Goal: Task Accomplishment & Management: Complete application form

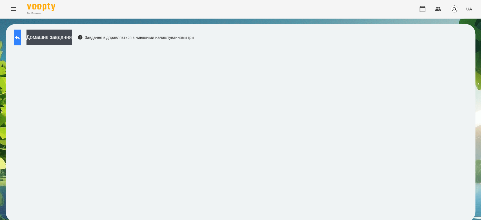
click at [21, 40] on icon at bounding box center [17, 37] width 7 height 7
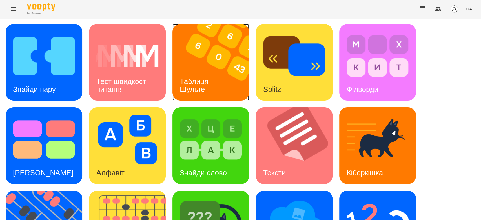
click at [198, 60] on img at bounding box center [214, 62] width 84 height 77
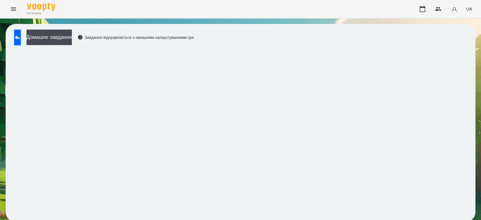
click at [238, 31] on div "Домашнє завдання Завдання відправляється з нинішніми налаштуваннями гри" at bounding box center [241, 123] width 470 height 198
click at [20, 35] on icon at bounding box center [17, 37] width 7 height 7
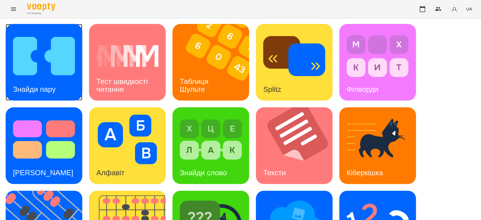
click at [59, 57] on img at bounding box center [44, 56] width 62 height 50
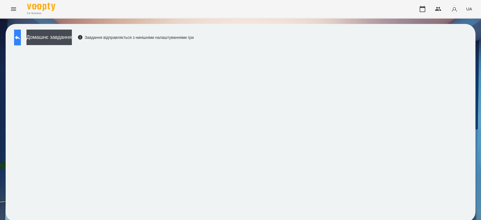
click at [20, 38] on icon at bounding box center [17, 38] width 5 height 4
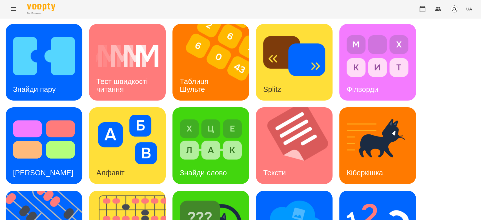
scroll to position [136, 0]
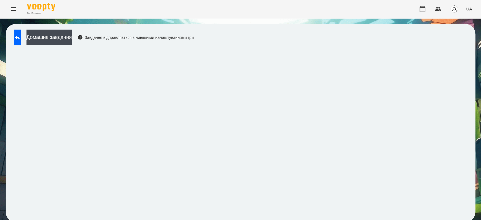
scroll to position [2, 0]
click at [418, 34] on div "Домашнє завдання Завдання відправляється з нинішніми налаштуваннями гри" at bounding box center [241, 123] width 470 height 198
click at [72, 38] on button "Домашнє завдання" at bounding box center [48, 37] width 45 height 15
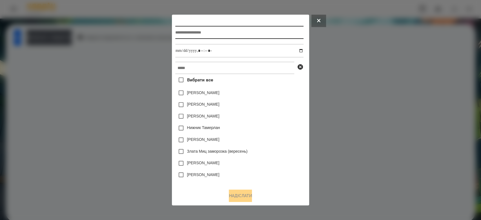
click at [250, 35] on input "text" at bounding box center [239, 32] width 128 height 13
type input "**********"
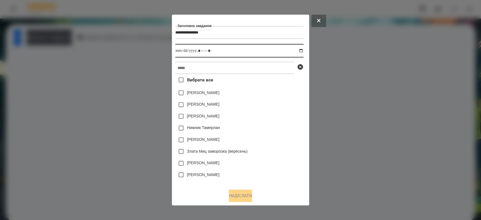
click at [302, 51] on input "datetime-local" at bounding box center [239, 51] width 128 height 14
type input "**********"
click at [285, 96] on div "Яна Щербакова" at bounding box center [239, 93] width 128 height 12
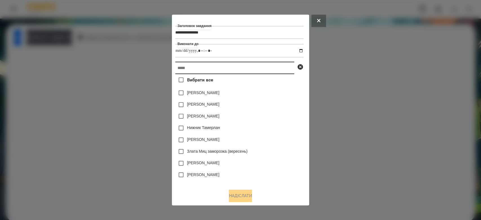
click at [274, 63] on input "text" at bounding box center [234, 68] width 119 height 12
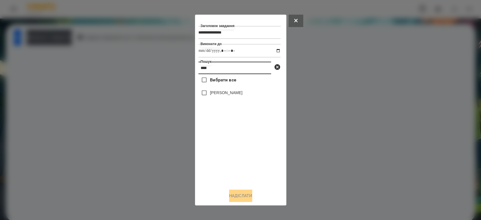
type input "****"
drag, startPoint x: 238, startPoint y: 92, endPoint x: 235, endPoint y: 94, distance: 3.0
click at [235, 94] on label "[PERSON_NAME]" at bounding box center [226, 93] width 32 height 6
click at [219, 91] on label "[PERSON_NAME]" at bounding box center [226, 93] width 32 height 6
click at [242, 192] on button "Надіслати" at bounding box center [240, 196] width 23 height 12
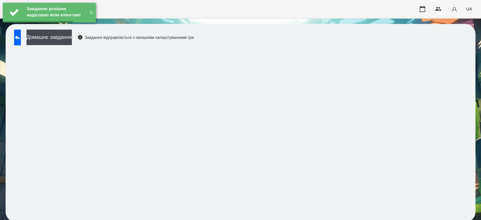
click at [72, 37] on button "Домашнє завдання" at bounding box center [48, 37] width 45 height 15
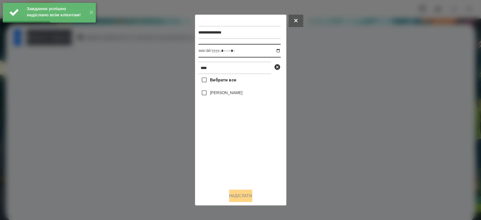
click at [273, 50] on input "datetime-local" at bounding box center [239, 51] width 82 height 14
type input "**********"
drag, startPoint x: 239, startPoint y: 158, endPoint x: 239, endPoint y: 124, distance: 34.1
click at [239, 158] on div "Вибрати все Мілана Бацула" at bounding box center [239, 129] width 82 height 110
click at [229, 95] on label "[PERSON_NAME]" at bounding box center [226, 93] width 32 height 6
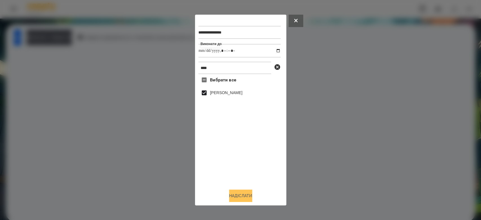
click at [243, 197] on button "Надіслати" at bounding box center [240, 196] width 23 height 12
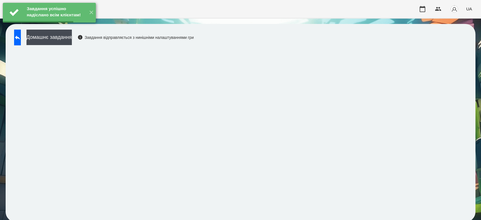
click at [98, 35] on div "Домашнє завдання Завдання відправляється з нинішніми налаштуваннями гри" at bounding box center [102, 39] width 182 height 19
click at [72, 37] on button "Домашнє завдання" at bounding box center [48, 37] width 45 height 15
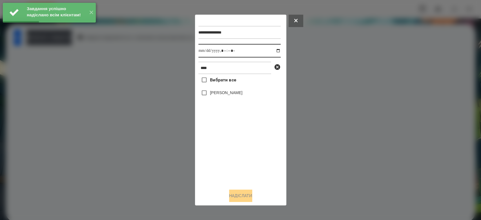
click at [275, 52] on input "datetime-local" at bounding box center [239, 51] width 82 height 14
type input "**********"
drag, startPoint x: 243, startPoint y: 168, endPoint x: 225, endPoint y: 108, distance: 62.5
click at [244, 168] on div "Вибрати все Мілана Бацула" at bounding box center [239, 129] width 82 height 110
click at [222, 90] on label "[PERSON_NAME]" at bounding box center [226, 93] width 32 height 6
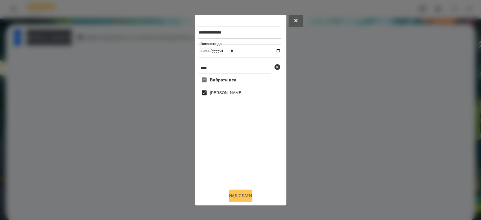
click at [243, 196] on button "Надіслати" at bounding box center [240, 196] width 23 height 12
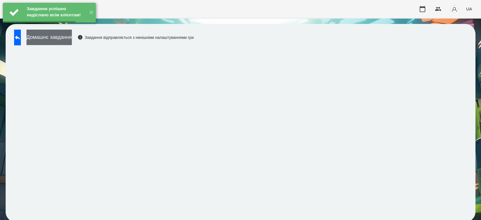
click at [72, 37] on button "Домашнє завдання" at bounding box center [48, 37] width 45 height 15
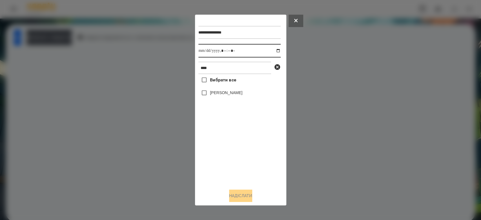
click at [274, 51] on input "datetime-local" at bounding box center [239, 51] width 82 height 14
type input "**********"
click at [239, 158] on div "Вибрати все Мілана Бацула" at bounding box center [239, 129] width 82 height 110
click at [225, 96] on label "[PERSON_NAME]" at bounding box center [226, 93] width 32 height 6
click at [248, 196] on button "Надіслати" at bounding box center [240, 196] width 23 height 12
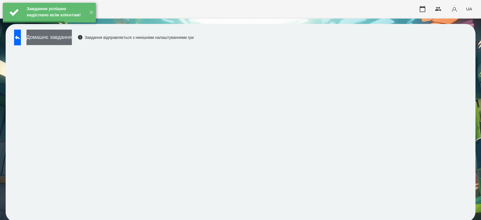
click at [72, 40] on button "Домашнє завдання" at bounding box center [48, 37] width 45 height 15
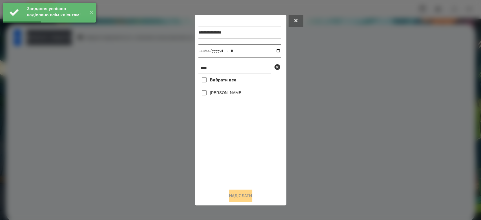
click at [275, 53] on input "datetime-local" at bounding box center [239, 51] width 82 height 14
type input "**********"
click at [258, 149] on div "Вибрати все Мілана Бацула" at bounding box center [239, 129] width 82 height 110
click at [234, 92] on label "[PERSON_NAME]" at bounding box center [226, 93] width 32 height 6
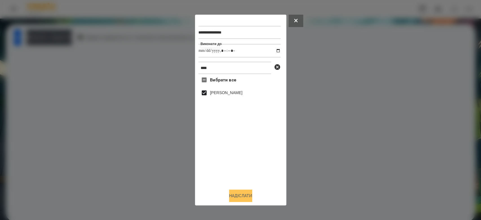
click at [248, 199] on button "Надіслати" at bounding box center [240, 196] width 23 height 12
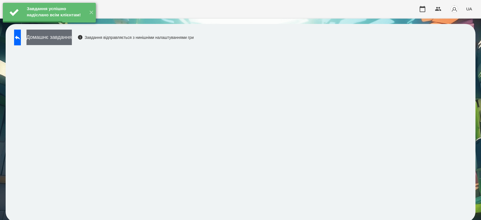
click at [72, 41] on button "Домашнє завдання" at bounding box center [48, 37] width 45 height 15
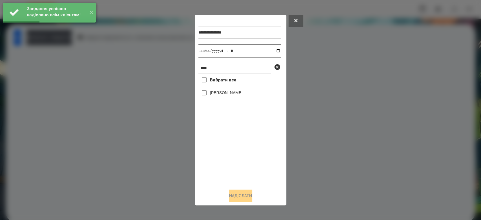
click at [274, 50] on input "datetime-local" at bounding box center [239, 51] width 82 height 14
type input "**********"
drag, startPoint x: 250, startPoint y: 157, endPoint x: 242, endPoint y: 146, distance: 13.7
click at [250, 157] on div "Вибрати все Мілана Бацула" at bounding box center [239, 129] width 82 height 110
click at [224, 92] on label "[PERSON_NAME]" at bounding box center [226, 93] width 32 height 6
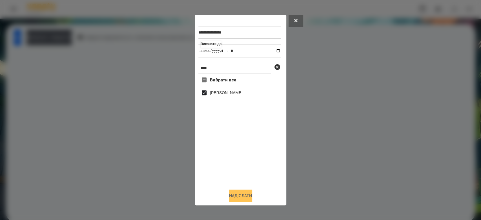
click at [251, 195] on button "Надіслати" at bounding box center [240, 196] width 23 height 12
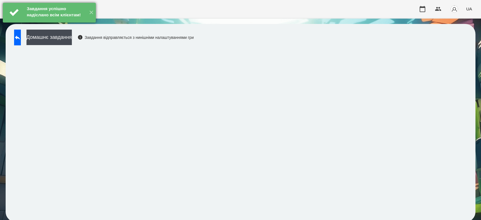
click at [79, 22] on div "Завдання успішно надіслано всім клієнтам!" at bounding box center [55, 12] width 61 height 19
click at [72, 35] on button "Домашнє завдання" at bounding box center [48, 37] width 45 height 15
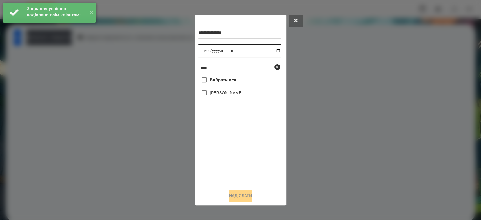
click at [273, 50] on input "datetime-local" at bounding box center [239, 51] width 82 height 14
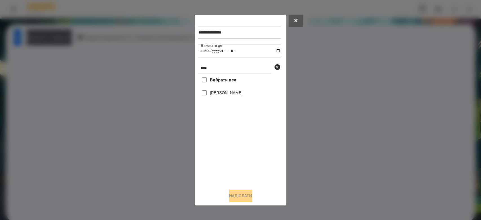
type input "**********"
click at [266, 168] on div "Вибрати все Мілана Бацула" at bounding box center [239, 129] width 82 height 110
click at [228, 94] on label "[PERSON_NAME]" at bounding box center [226, 93] width 32 height 6
click at [245, 199] on button "Надіслати" at bounding box center [240, 196] width 23 height 12
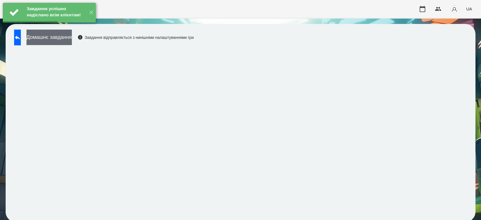
click at [58, 38] on button "Домашнє завдання" at bounding box center [48, 37] width 45 height 15
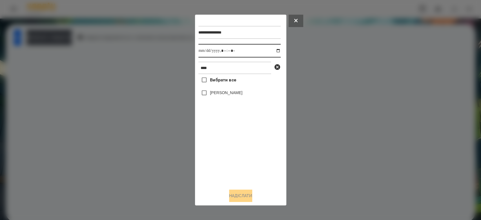
click at [274, 51] on input "datetime-local" at bounding box center [239, 51] width 82 height 14
type input "**********"
click at [231, 97] on div "[PERSON_NAME]" at bounding box center [239, 93] width 82 height 12
click at [231, 95] on label "[PERSON_NAME]" at bounding box center [226, 93] width 32 height 6
click at [250, 198] on button "Надіслати" at bounding box center [240, 196] width 23 height 12
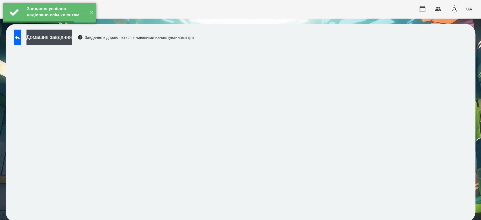
click at [65, 25] on div "Завдання успішно надіслано всім клієнтам! ✕" at bounding box center [49, 12] width 99 height 25
click at [72, 41] on button "Домашнє завдання" at bounding box center [48, 37] width 45 height 15
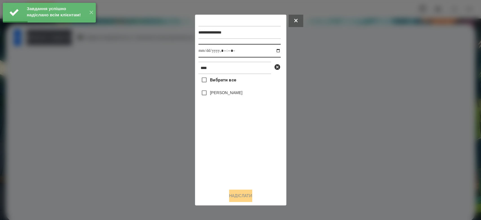
click at [272, 50] on input "datetime-local" at bounding box center [239, 51] width 82 height 14
type input "**********"
click at [241, 181] on div "Вибрати все Мілана Бацула" at bounding box center [239, 129] width 82 height 110
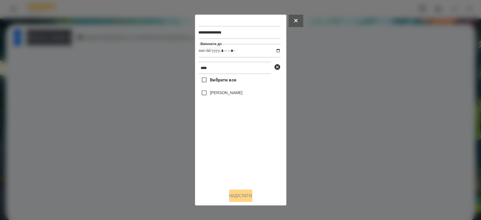
click at [223, 93] on label "[PERSON_NAME]" at bounding box center [226, 93] width 32 height 6
click at [244, 198] on button "Надіслати" at bounding box center [240, 196] width 23 height 12
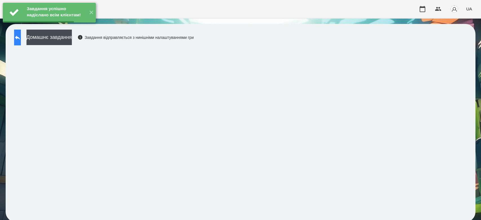
click at [21, 38] on icon at bounding box center [17, 37] width 7 height 7
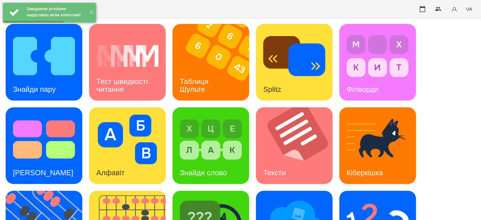
scroll to position [136, 0]
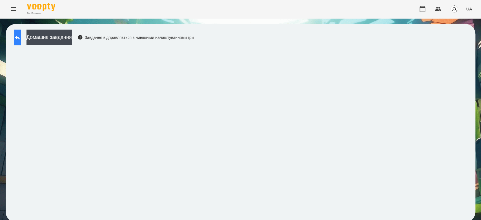
click at [21, 36] on icon at bounding box center [17, 37] width 7 height 7
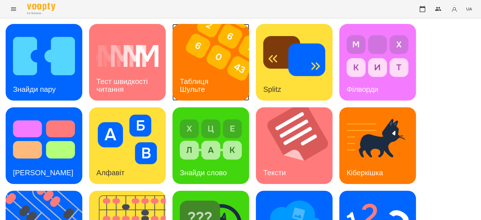
click at [210, 58] on img at bounding box center [214, 62] width 84 height 77
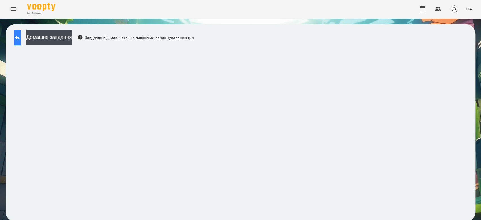
click at [21, 42] on button at bounding box center [17, 38] width 7 height 16
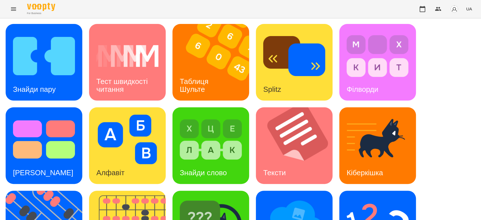
scroll to position [136, 0]
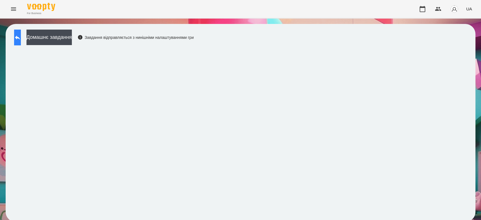
click at [21, 42] on button at bounding box center [17, 38] width 7 height 16
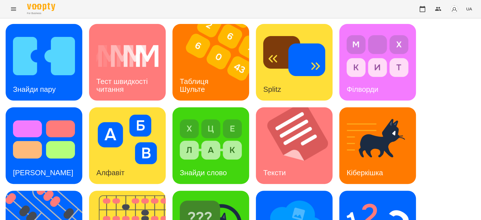
scroll to position [136, 0]
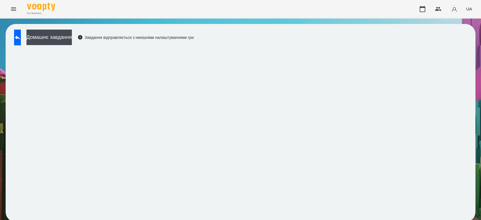
scroll to position [2, 0]
click at [64, 38] on button "Домашнє завдання" at bounding box center [48, 37] width 45 height 15
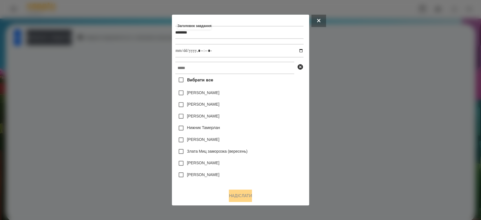
type input "*******"
click at [299, 52] on input "datetime-local" at bounding box center [239, 51] width 128 height 14
click at [303, 54] on input "datetime-local" at bounding box center [239, 51] width 128 height 14
drag, startPoint x: 303, startPoint y: 51, endPoint x: 301, endPoint y: 60, distance: 8.9
click at [302, 50] on input "datetime-local" at bounding box center [239, 51] width 128 height 14
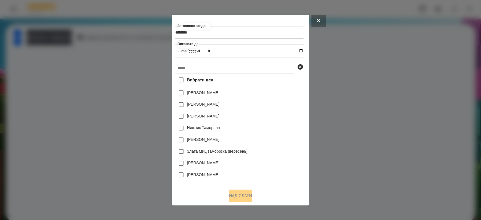
type input "**********"
drag, startPoint x: 283, startPoint y: 101, endPoint x: 279, endPoint y: 93, distance: 8.1
click at [283, 101] on div "Емма Северен" at bounding box center [239, 105] width 128 height 12
click at [275, 70] on input "text" at bounding box center [234, 68] width 119 height 12
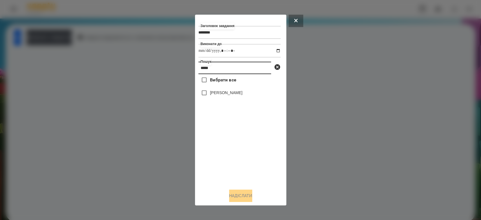
type input "*****"
click at [231, 92] on label "[PERSON_NAME]" at bounding box center [226, 93] width 32 height 6
click at [248, 198] on button "Надіслати" at bounding box center [240, 196] width 23 height 12
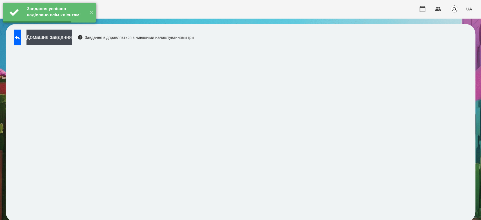
click at [72, 37] on button "Домашнє завдання" at bounding box center [48, 37] width 45 height 15
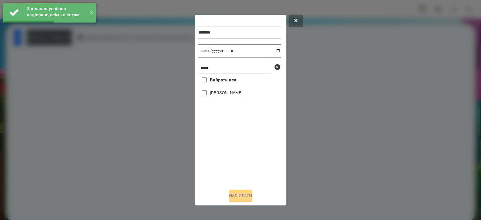
click at [275, 50] on input "datetime-local" at bounding box center [239, 51] width 82 height 14
type input "**********"
click at [255, 174] on div "Вибрати все Мілана Бацула" at bounding box center [239, 129] width 82 height 110
click at [232, 94] on label "[PERSON_NAME]" at bounding box center [226, 93] width 32 height 6
click at [250, 198] on button "Надіслати" at bounding box center [240, 196] width 23 height 12
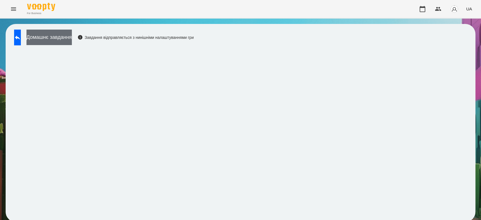
click at [72, 33] on button "Домашнє завдання" at bounding box center [48, 37] width 45 height 15
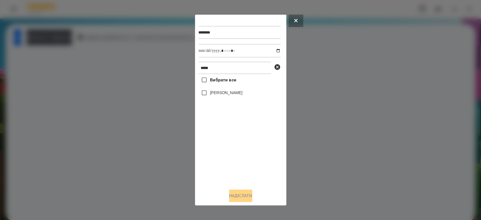
click at [237, 93] on label "[PERSON_NAME]" at bounding box center [226, 93] width 32 height 6
click at [250, 194] on button "Надіслати" at bounding box center [240, 196] width 23 height 12
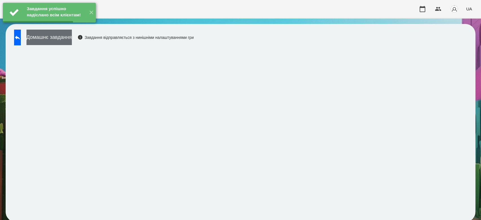
click at [68, 40] on button "Домашнє завдання" at bounding box center [48, 37] width 45 height 15
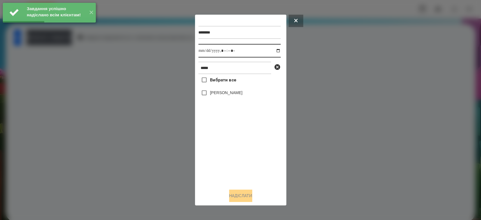
drag, startPoint x: 275, startPoint y: 47, endPoint x: 273, endPoint y: 56, distance: 8.6
click at [275, 47] on input "datetime-local" at bounding box center [239, 51] width 82 height 14
click at [276, 49] on input "datetime-local" at bounding box center [239, 51] width 82 height 14
type input "**********"
click at [250, 174] on div "Вибрати все Мілана Бацула" at bounding box center [239, 129] width 82 height 110
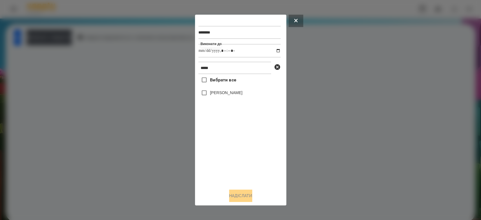
click at [220, 93] on label "[PERSON_NAME]" at bounding box center [226, 93] width 32 height 6
click at [248, 194] on button "Надіслати" at bounding box center [240, 196] width 23 height 12
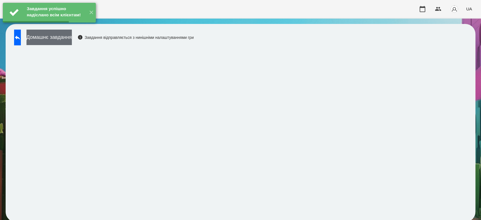
click at [72, 35] on button "Домашнє завдання" at bounding box center [48, 37] width 45 height 15
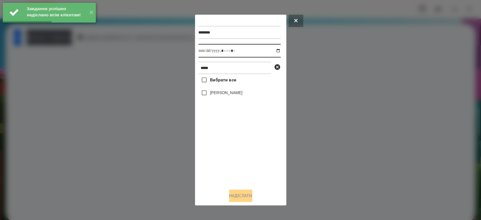
click at [275, 48] on input "datetime-local" at bounding box center [239, 51] width 82 height 14
type input "**********"
click at [248, 158] on div "Вибрати все Мілана Бацула" at bounding box center [239, 129] width 82 height 110
click at [225, 92] on label "[PERSON_NAME]" at bounding box center [226, 93] width 32 height 6
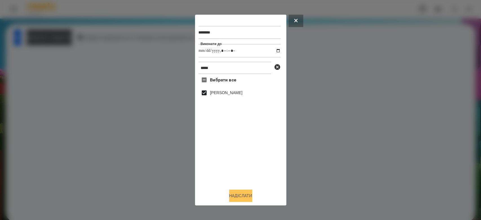
click at [244, 196] on button "Надіслати" at bounding box center [240, 196] width 23 height 12
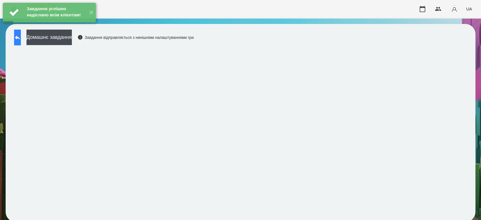
click at [21, 37] on icon at bounding box center [17, 37] width 7 height 7
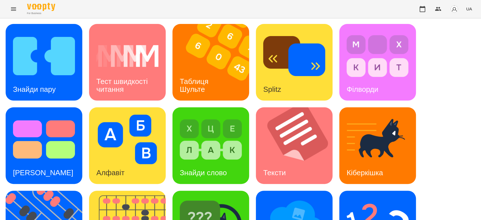
scroll to position [136, 0]
click at [398, 133] on div "Знайди пару Тест швидкості читання Таблиця Шульте Splitz Філворди Тест Струпа А…" at bounding box center [241, 187] width 470 height 327
click at [356, 198] on img at bounding box center [378, 223] width 62 height 50
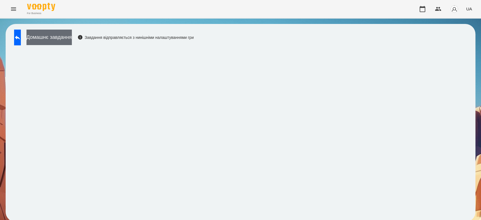
click at [64, 31] on button "Домашнє завдання" at bounding box center [48, 37] width 45 height 15
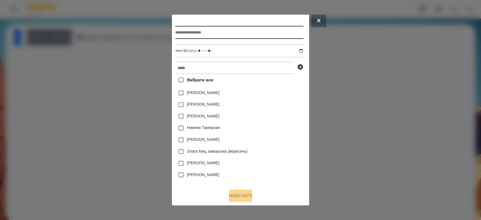
click at [223, 28] on input "text" at bounding box center [239, 32] width 128 height 13
type input "*********"
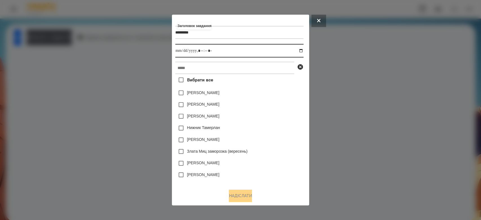
click at [302, 46] on input "datetime-local" at bounding box center [239, 51] width 128 height 14
click at [302, 54] on input "datetime-local" at bounding box center [239, 51] width 128 height 14
click at [303, 52] on input "datetime-local" at bounding box center [239, 51] width 128 height 14
type input "**********"
click at [275, 103] on div "Емма Северен" at bounding box center [239, 105] width 128 height 12
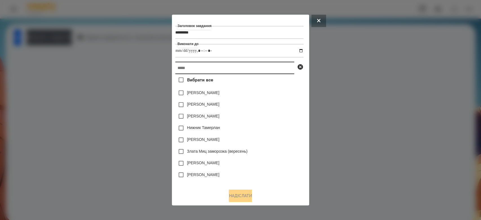
click at [266, 72] on input "text" at bounding box center [234, 68] width 119 height 12
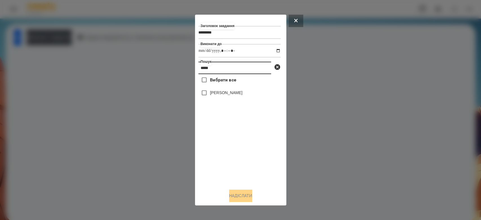
type input "*****"
click at [229, 94] on label "[PERSON_NAME]" at bounding box center [226, 93] width 32 height 6
click at [241, 201] on button "Надіслати" at bounding box center [240, 196] width 23 height 12
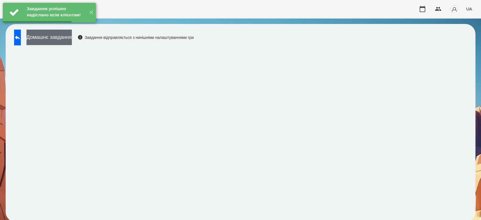
click at [72, 41] on button "Домашнє завдання" at bounding box center [48, 37] width 45 height 15
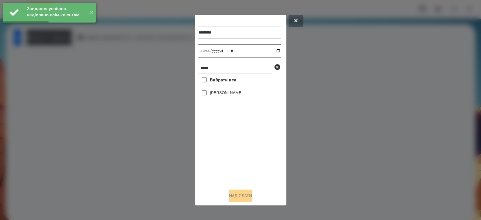
click at [274, 50] on input "datetime-local" at bounding box center [239, 51] width 82 height 14
type input "**********"
click at [243, 159] on div "Вибрати все Мілана Бацула" at bounding box center [239, 129] width 82 height 110
click at [233, 96] on label "[PERSON_NAME]" at bounding box center [226, 93] width 32 height 6
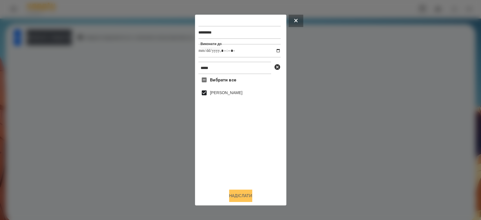
click at [241, 195] on button "Надіслати" at bounding box center [240, 196] width 23 height 12
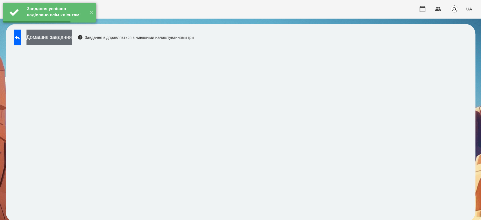
click at [72, 37] on button "Домашнє завдання" at bounding box center [48, 37] width 45 height 15
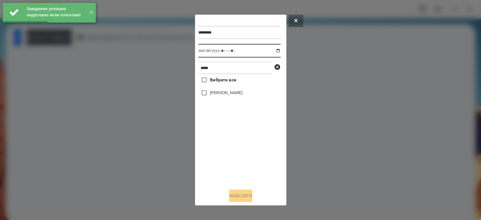
click at [274, 51] on input "datetime-local" at bounding box center [239, 51] width 82 height 14
type input "**********"
click at [249, 159] on div "Вибрати все Мілана Бацула" at bounding box center [239, 129] width 82 height 110
click at [237, 94] on label "[PERSON_NAME]" at bounding box center [226, 93] width 32 height 6
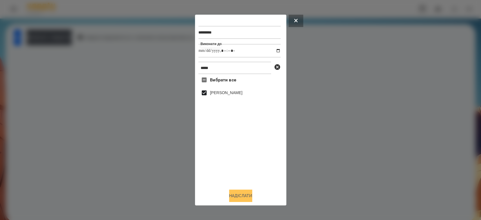
click at [242, 199] on button "Надіслати" at bounding box center [240, 196] width 23 height 12
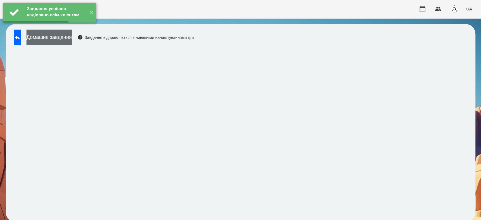
click at [67, 42] on button "Домашнє завдання" at bounding box center [48, 37] width 45 height 15
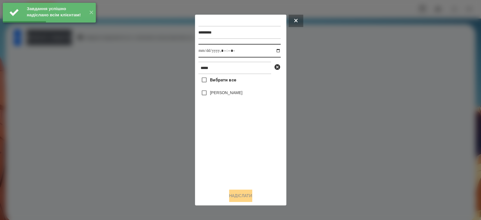
drag, startPoint x: 275, startPoint y: 49, endPoint x: 273, endPoint y: 54, distance: 5.2
click at [274, 50] on input "datetime-local" at bounding box center [239, 51] width 82 height 14
type input "**********"
click at [263, 164] on div "Вибрати все Мілана Бацула" at bounding box center [239, 129] width 82 height 110
click at [224, 94] on label "[PERSON_NAME]" at bounding box center [226, 93] width 32 height 6
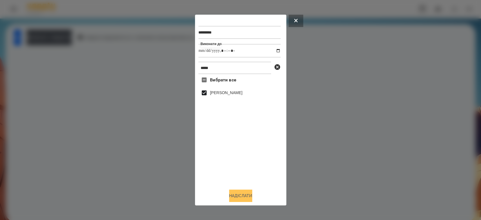
click at [243, 193] on button "Надіслати" at bounding box center [240, 196] width 23 height 12
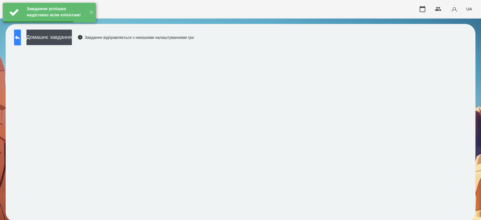
click at [21, 40] on icon at bounding box center [17, 37] width 7 height 7
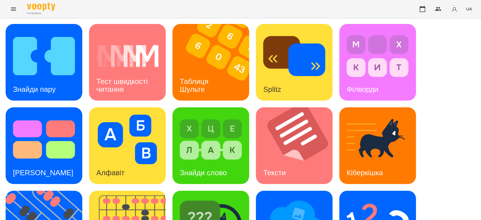
scroll to position [136, 0]
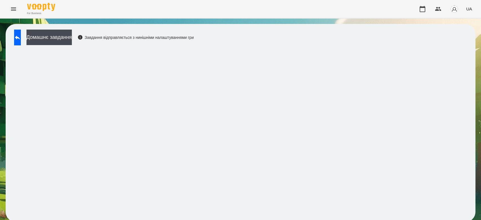
scroll to position [2, 0]
click at [72, 37] on button "Домашнє завдання" at bounding box center [48, 37] width 45 height 15
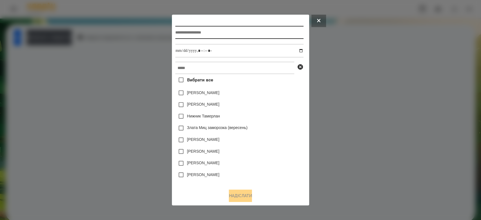
click at [240, 29] on input "text" at bounding box center [239, 32] width 128 height 13
type input "*"
type input "*******"
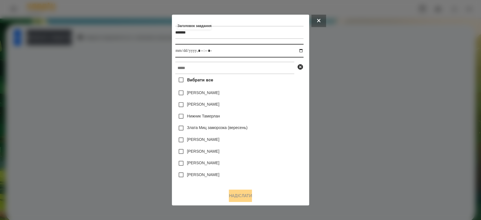
click at [300, 49] on input "datetime-local" at bounding box center [239, 51] width 128 height 14
type input "**********"
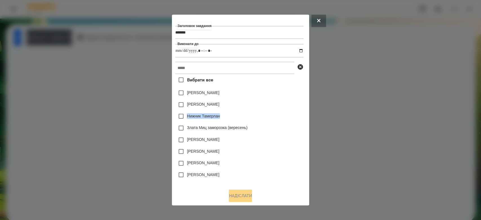
drag, startPoint x: 279, startPoint y: 112, endPoint x: 266, endPoint y: 79, distance: 35.1
click at [277, 106] on div "Вибрати все Емма Северен Яна Щербакова Нижник Тамерлан Злата Миц заморозка (вер…" at bounding box center [239, 129] width 128 height 110
click at [265, 69] on input "text" at bounding box center [234, 68] width 119 height 12
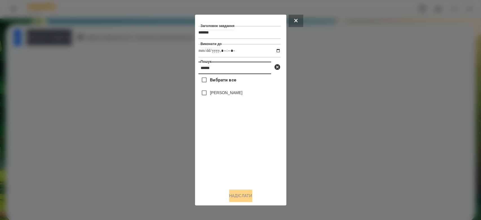
type input "******"
click at [228, 90] on div "[PERSON_NAME]" at bounding box center [239, 93] width 82 height 12
click at [226, 99] on div "[PERSON_NAME]" at bounding box center [239, 93] width 82 height 12
drag, startPoint x: 226, startPoint y: 92, endPoint x: 224, endPoint y: 94, distance: 3.2
click at [225, 91] on label "[PERSON_NAME]" at bounding box center [226, 93] width 32 height 6
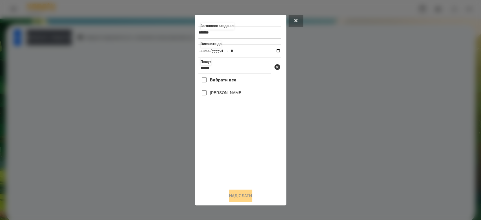
click at [218, 95] on label "[PERSON_NAME]" at bounding box center [226, 93] width 32 height 6
click at [236, 191] on button "Надіслати" at bounding box center [240, 196] width 23 height 12
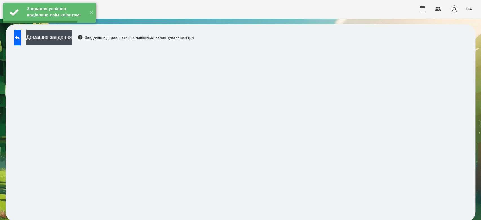
click at [72, 40] on button "Домашнє завдання" at bounding box center [48, 37] width 45 height 15
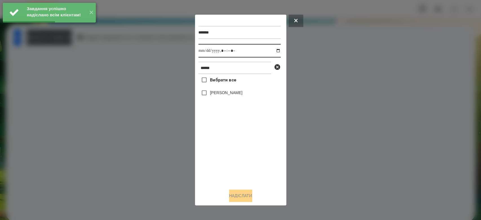
click at [275, 50] on input "datetime-local" at bounding box center [239, 51] width 82 height 14
type input "**********"
click at [232, 147] on div "Вибрати все Мілана Бацула" at bounding box center [239, 129] width 82 height 110
click at [230, 94] on label "[PERSON_NAME]" at bounding box center [226, 93] width 32 height 6
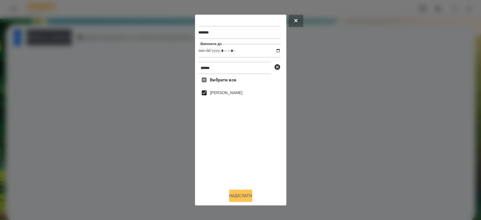
click at [249, 198] on button "Надіслати" at bounding box center [240, 196] width 23 height 12
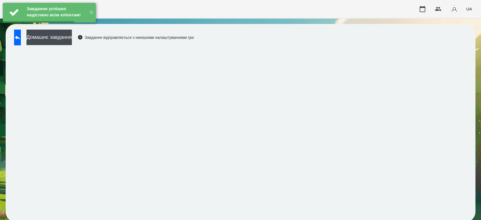
click at [83, 25] on div "Завдання успішно надіслано всім клієнтам! ✕" at bounding box center [49, 12] width 99 height 25
click at [72, 40] on button "Домашнє завдання" at bounding box center [48, 37] width 45 height 15
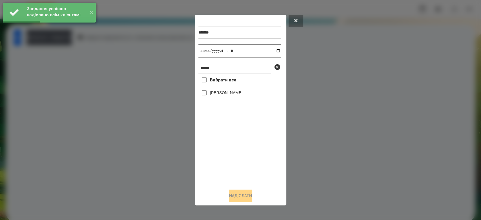
drag, startPoint x: 277, startPoint y: 51, endPoint x: 271, endPoint y: 51, distance: 5.6
click at [276, 51] on input "datetime-local" at bounding box center [239, 51] width 82 height 14
click at [273, 51] on input "datetime-local" at bounding box center [239, 51] width 82 height 14
type input "**********"
click at [245, 154] on div "Вибрати все Мілана Бацула" at bounding box center [239, 129] width 82 height 110
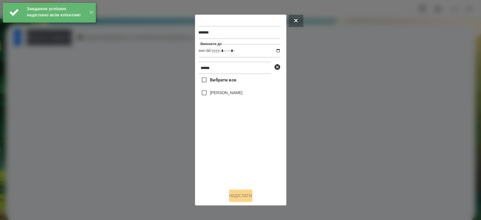
click at [223, 94] on label "[PERSON_NAME]" at bounding box center [226, 93] width 32 height 6
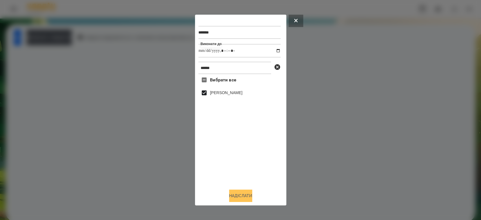
click at [248, 200] on button "Надіслати" at bounding box center [240, 196] width 23 height 12
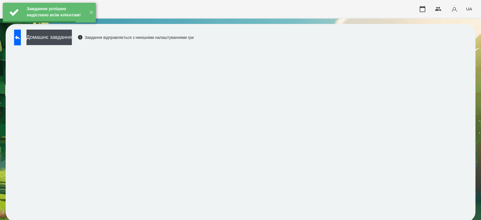
click at [72, 35] on button "Домашнє завдання" at bounding box center [48, 37] width 45 height 15
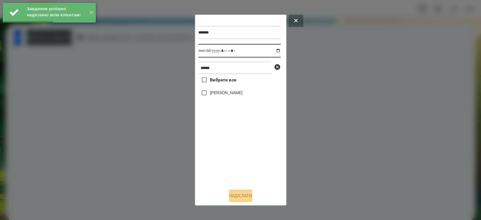
click at [275, 51] on input "datetime-local" at bounding box center [239, 51] width 82 height 14
type input "**********"
click at [239, 153] on div "Вибрати все Мілана Бацула" at bounding box center [239, 129] width 82 height 110
click at [232, 92] on label "[PERSON_NAME]" at bounding box center [226, 93] width 32 height 6
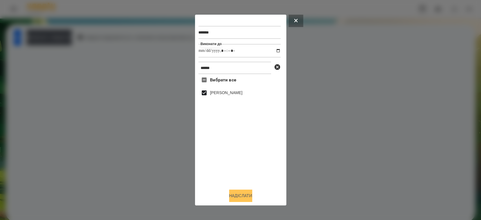
click at [247, 195] on button "Надіслати" at bounding box center [240, 196] width 23 height 12
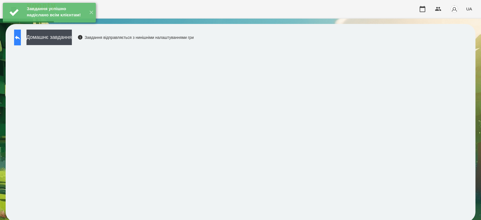
click at [21, 40] on button at bounding box center [17, 38] width 7 height 16
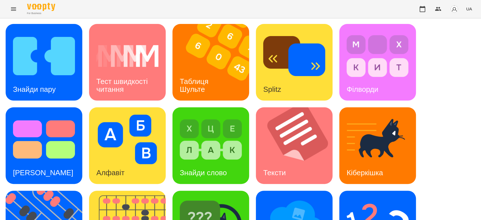
drag, startPoint x: 171, startPoint y: 29, endPoint x: 173, endPoint y: 27, distance: 2.9
click at [173, 27] on div "Знайди пару Тест швидкості читання Таблиця Шульте Splitz Філворди Тест Струпа А…" at bounding box center [241, 187] width 470 height 327
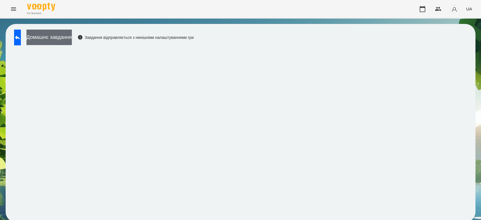
click at [51, 41] on button "Домашнє завдання" at bounding box center [48, 37] width 45 height 15
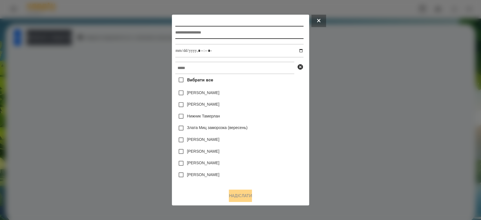
click at [213, 31] on input "text" at bounding box center [239, 32] width 128 height 13
type input "*****"
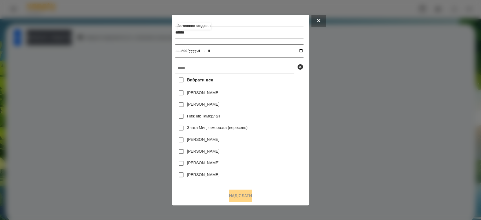
click at [302, 52] on input "datetime-local" at bounding box center [239, 51] width 128 height 14
type input "**********"
drag, startPoint x: 293, startPoint y: 106, endPoint x: 271, endPoint y: 79, distance: 35.0
click at [293, 104] on div "Яна Щербакова" at bounding box center [239, 105] width 128 height 12
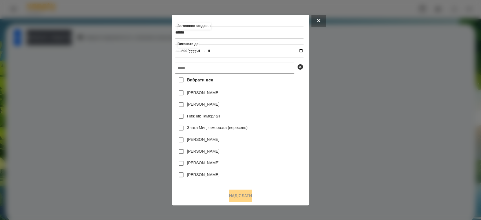
drag, startPoint x: 270, startPoint y: 74, endPoint x: 271, endPoint y: 69, distance: 4.5
click at [271, 70] on input "text" at bounding box center [234, 68] width 119 height 12
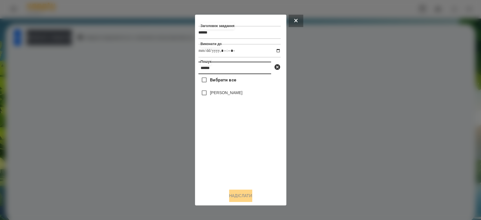
type input "******"
click at [241, 96] on div "[PERSON_NAME]" at bounding box center [239, 93] width 82 height 12
click at [237, 94] on label "[PERSON_NAME]" at bounding box center [226, 93] width 32 height 6
click at [245, 196] on button "Надіслати" at bounding box center [240, 196] width 23 height 12
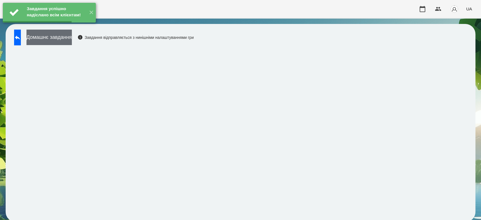
click at [72, 37] on button "Домашнє завдання" at bounding box center [48, 37] width 45 height 15
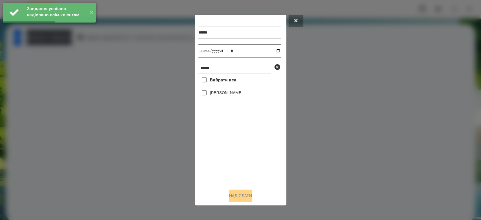
click at [272, 52] on input "datetime-local" at bounding box center [239, 51] width 82 height 14
type input "**********"
click at [254, 155] on div "Вибрати все Мілана Бацула" at bounding box center [239, 129] width 82 height 110
click at [236, 92] on label "[PERSON_NAME]" at bounding box center [226, 93] width 32 height 6
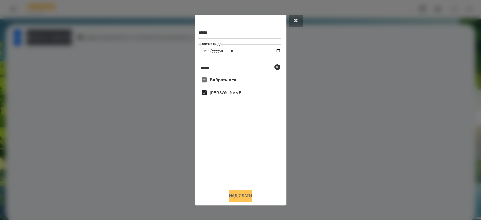
click at [238, 195] on button "Надіслати" at bounding box center [240, 196] width 23 height 12
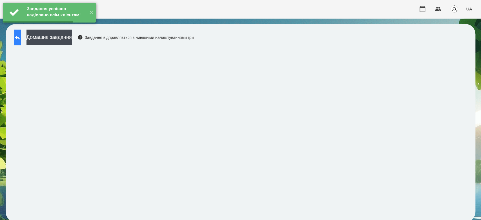
click at [21, 42] on button at bounding box center [17, 38] width 7 height 16
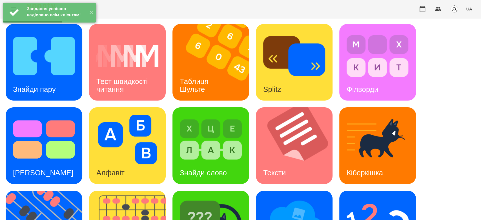
scroll to position [136, 0]
click at [358, 198] on img at bounding box center [378, 223] width 62 height 50
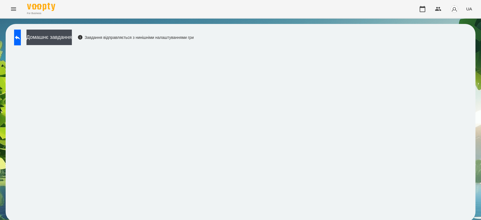
scroll to position [2, 0]
click at [72, 43] on button "Домашнє завдання" at bounding box center [48, 37] width 45 height 15
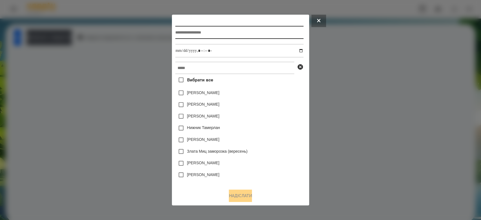
click at [219, 31] on input "text" at bounding box center [239, 32] width 128 height 13
type input "*********"
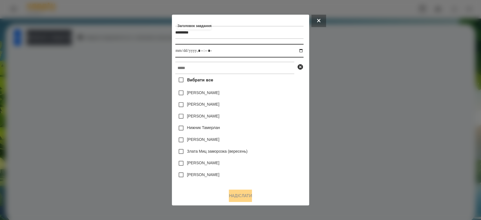
click at [303, 49] on input "datetime-local" at bounding box center [239, 51] width 128 height 14
type input "**********"
drag, startPoint x: 289, startPoint y: 104, endPoint x: 272, endPoint y: 76, distance: 32.6
click at [288, 100] on div "Емма Северен" at bounding box center [239, 105] width 128 height 12
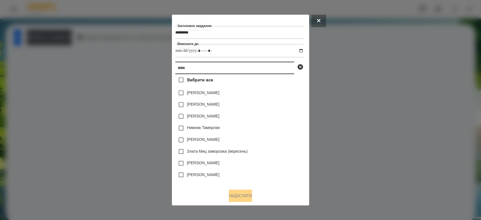
click at [269, 66] on input "text" at bounding box center [234, 68] width 119 height 12
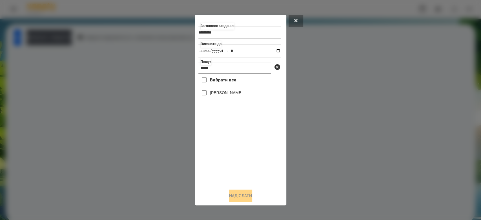
type input "*****"
click at [225, 82] on span "Вибрати все" at bounding box center [223, 80] width 26 height 7
click at [226, 89] on div "[PERSON_NAME]" at bounding box center [239, 93] width 82 height 12
click at [243, 202] on button "Надіслати" at bounding box center [240, 196] width 23 height 12
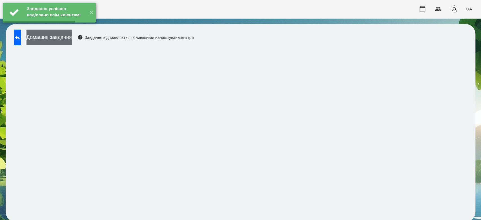
click at [72, 36] on button "Домашнє завдання" at bounding box center [48, 37] width 45 height 15
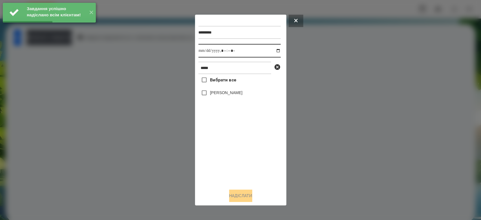
click at [274, 51] on input "datetime-local" at bounding box center [239, 51] width 82 height 14
type input "**********"
drag, startPoint x: 244, startPoint y: 154, endPoint x: 243, endPoint y: 146, distance: 7.7
click at [244, 154] on div "Вибрати все Мілана Бацула" at bounding box center [239, 129] width 82 height 110
click at [228, 96] on label "[PERSON_NAME]" at bounding box center [226, 93] width 32 height 6
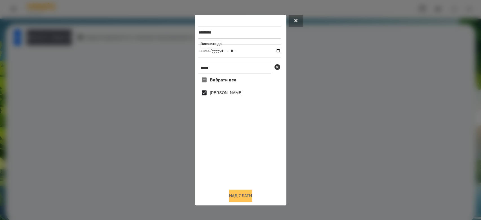
click at [241, 198] on button "Надіслати" at bounding box center [240, 196] width 23 height 12
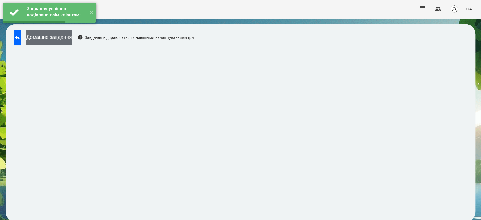
click at [72, 38] on button "Домашнє завдання" at bounding box center [48, 37] width 45 height 15
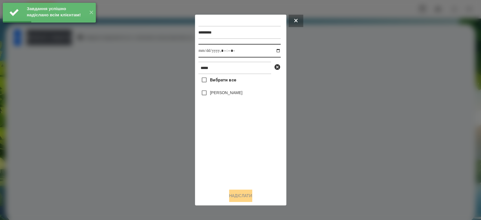
click at [274, 49] on input "datetime-local" at bounding box center [239, 51] width 82 height 14
type input "**********"
drag, startPoint x: 239, startPoint y: 162, endPoint x: 239, endPoint y: 155, distance: 6.5
click at [239, 161] on div "Вибрати все Мілана Бацула" at bounding box center [239, 129] width 82 height 110
click at [227, 96] on label "[PERSON_NAME]" at bounding box center [226, 93] width 32 height 6
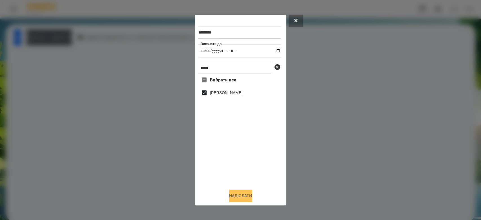
click at [243, 200] on button "Надіслати" at bounding box center [240, 196] width 23 height 12
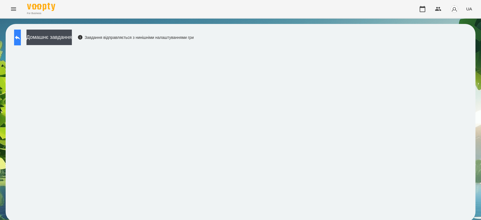
click at [20, 36] on icon at bounding box center [17, 38] width 5 height 4
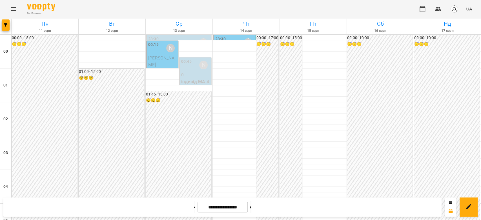
scroll to position [651, 0]
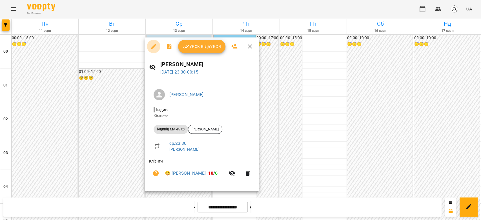
click at [156, 48] on icon "button" at bounding box center [153, 46] width 7 height 7
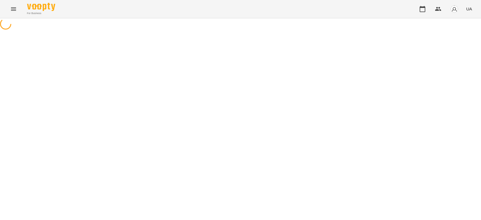
select select "**********"
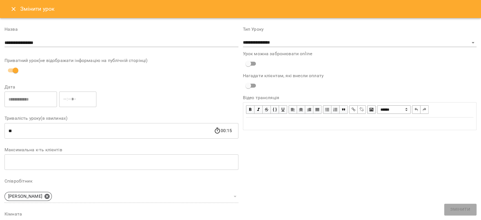
click at [12, 10] on icon "Close" at bounding box center [13, 9] width 7 height 7
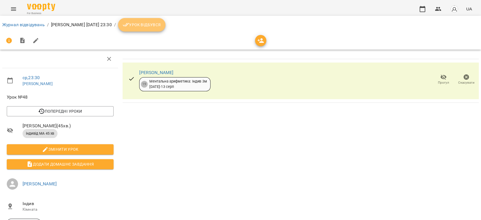
click at [160, 29] on button "Урок відбувся" at bounding box center [141, 25] width 47 height 14
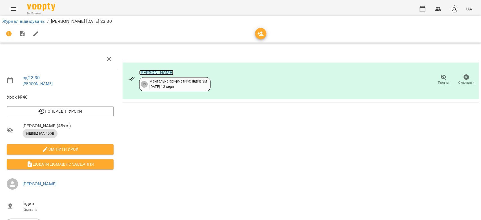
click at [159, 74] on link "[PERSON_NAME]" at bounding box center [156, 72] width 34 height 5
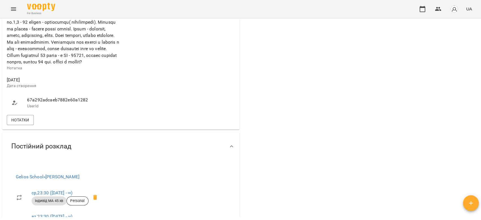
scroll to position [407, 0]
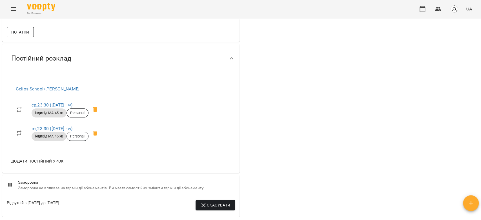
click at [30, 37] on button "Нотатки" at bounding box center [20, 32] width 27 height 10
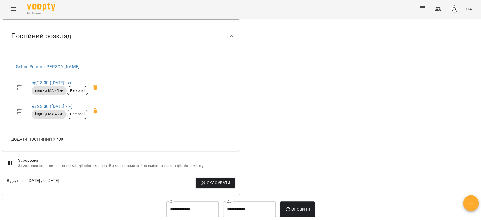
scroll to position [877, 0]
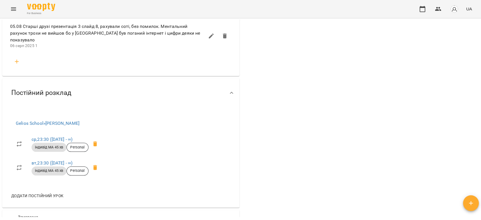
click at [15, 64] on icon "button" at bounding box center [17, 62] width 4 height 4
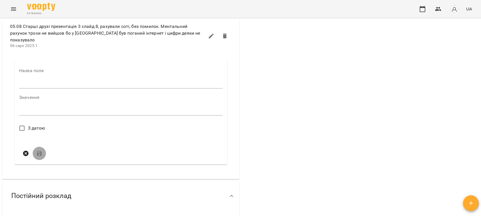
click at [56, 89] on input "text" at bounding box center [120, 84] width 203 height 9
type input "****"
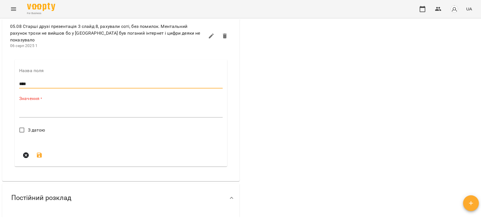
click at [70, 116] on textarea at bounding box center [120, 112] width 203 height 5
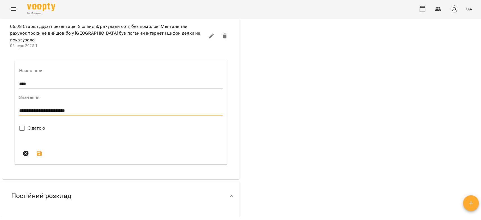
type textarea "**********"
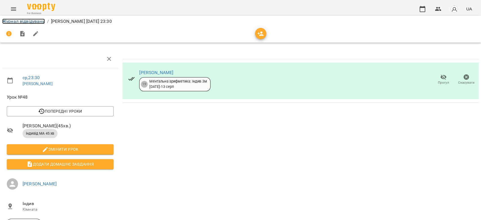
click at [35, 19] on link "Журнал відвідувань" at bounding box center [23, 21] width 43 height 5
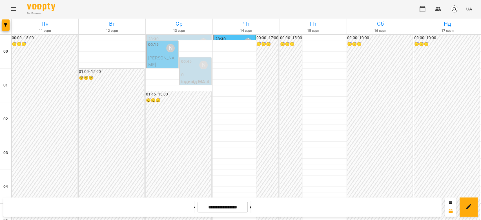
scroll to position [651, 0]
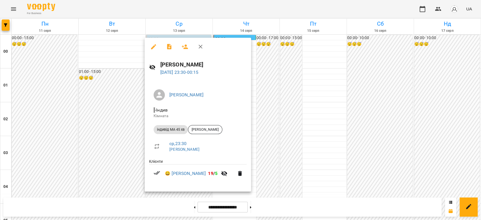
click at [274, 147] on div at bounding box center [240, 110] width 481 height 220
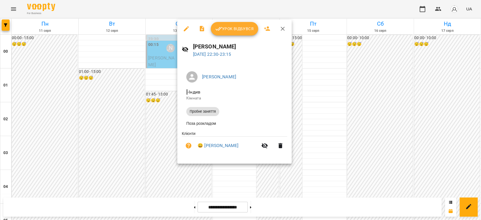
click at [223, 33] on button "Урок відбувся" at bounding box center [234, 29] width 47 height 14
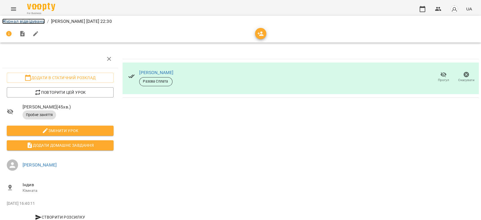
click at [36, 22] on link "Журнал відвідувань" at bounding box center [23, 21] width 43 height 5
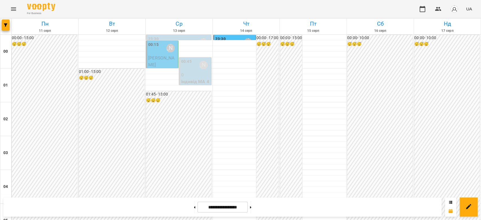
scroll to position [651, 0]
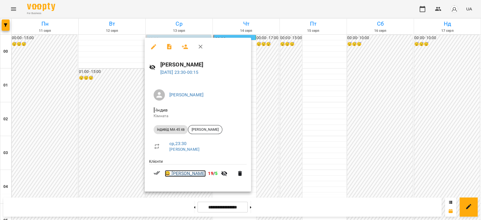
click at [193, 172] on link "😀 Мілана Бацула" at bounding box center [185, 173] width 41 height 7
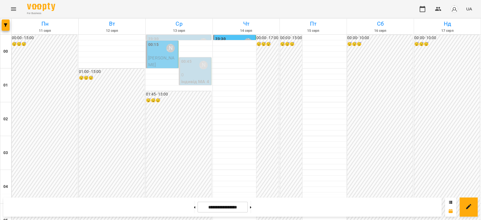
scroll to position [501, 0]
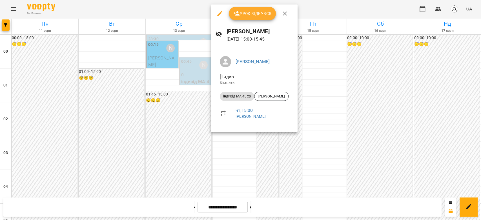
click at [312, 77] on div at bounding box center [240, 110] width 481 height 220
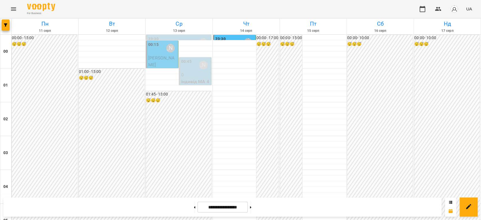
scroll to position [532, 0]
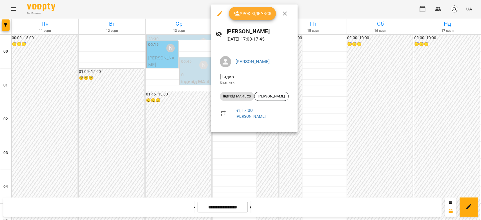
click at [354, 81] on div at bounding box center [240, 110] width 481 height 220
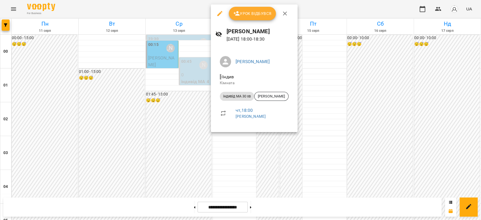
click at [312, 114] on div at bounding box center [240, 110] width 481 height 220
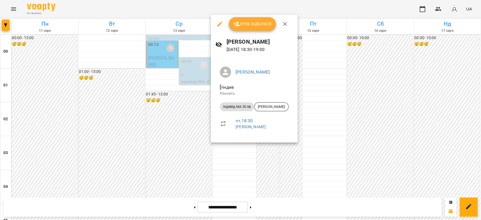
click at [329, 120] on div at bounding box center [240, 110] width 481 height 220
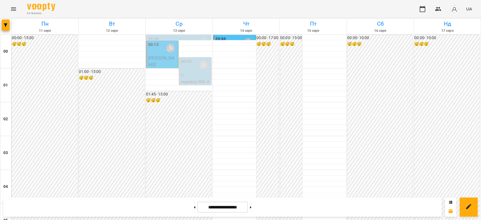
scroll to position [595, 0]
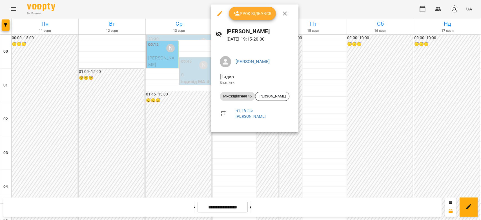
click at [218, 14] on icon "button" at bounding box center [219, 13] width 5 height 5
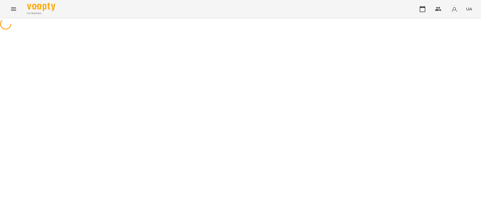
select select "**********"
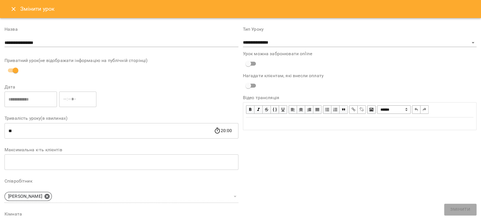
click at [13, 7] on icon "Close" at bounding box center [13, 9] width 7 height 7
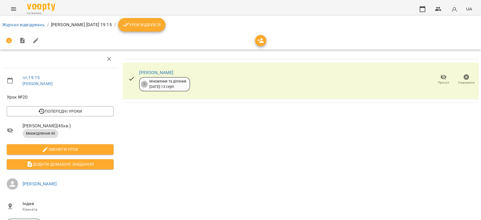
click at [458, 80] on span "Скасувати" at bounding box center [466, 82] width 16 height 5
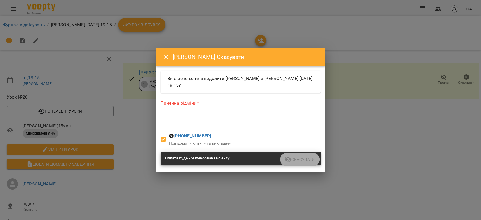
click at [253, 112] on div "Причина відміни * *" at bounding box center [241, 112] width 160 height 25
click at [254, 116] on textarea at bounding box center [241, 117] width 160 height 5
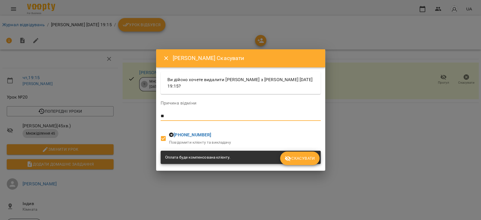
click at [293, 155] on button "Скасувати" at bounding box center [299, 159] width 39 height 14
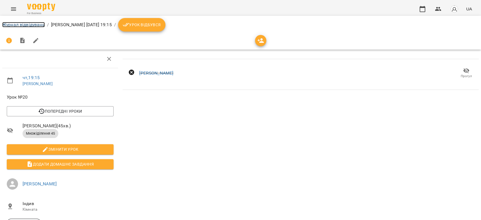
click at [14, 23] on link "Журнал відвідувань" at bounding box center [23, 24] width 43 height 5
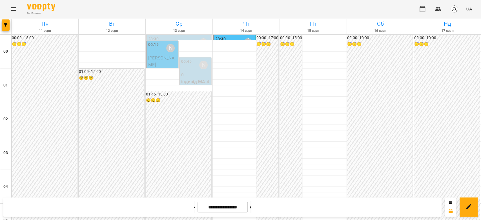
scroll to position [495, 0]
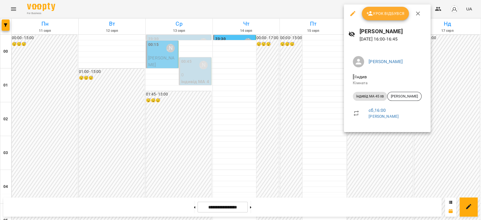
click at [307, 106] on div at bounding box center [240, 110] width 481 height 220
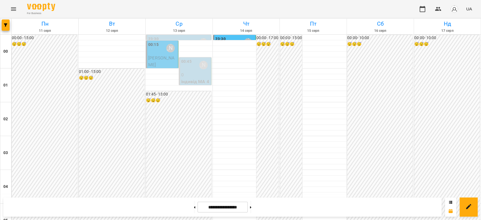
scroll to position [526, 0]
click at [194, 209] on button at bounding box center [194, 207] width 1 height 12
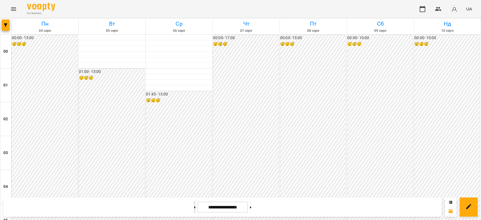
click at [194, 212] on button at bounding box center [194, 207] width 1 height 12
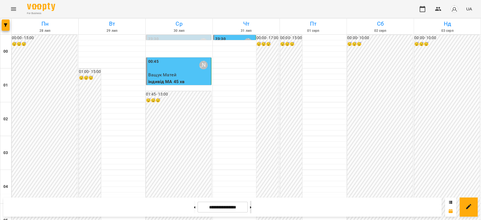
click at [251, 207] on icon at bounding box center [250, 207] width 1 height 2
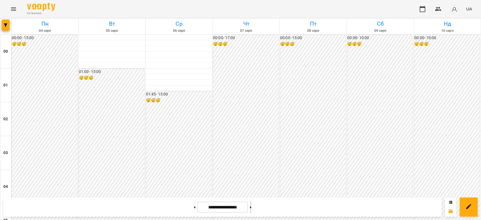
click at [251, 207] on icon at bounding box center [250, 207] width 1 height 2
type input "**********"
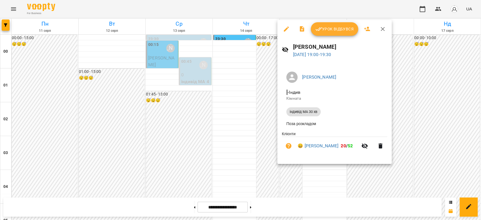
click at [259, 129] on div at bounding box center [240, 110] width 481 height 220
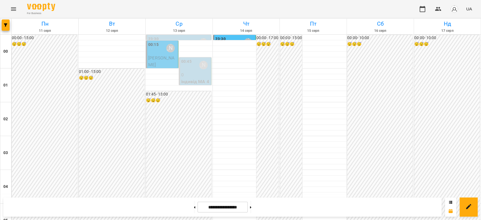
scroll to position [432, 0]
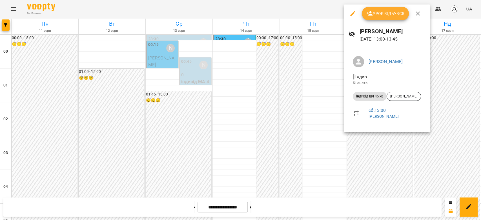
click at [338, 72] on div at bounding box center [240, 110] width 481 height 220
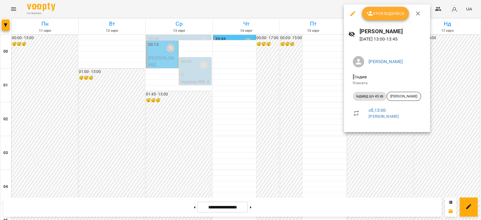
click at [339, 77] on div at bounding box center [240, 110] width 481 height 220
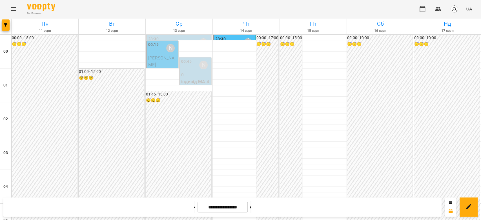
scroll to position [370, 0]
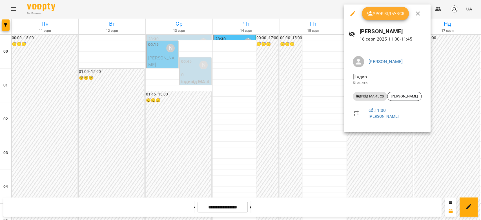
click at [340, 77] on div at bounding box center [240, 110] width 481 height 220
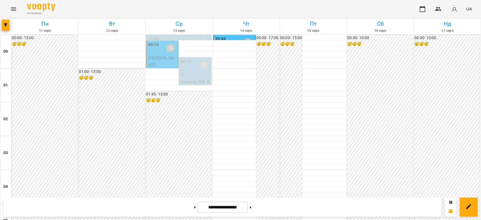
scroll to position [338, 0]
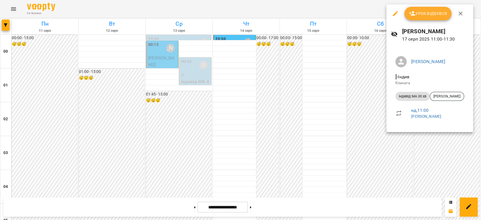
click at [348, 89] on div at bounding box center [240, 110] width 481 height 220
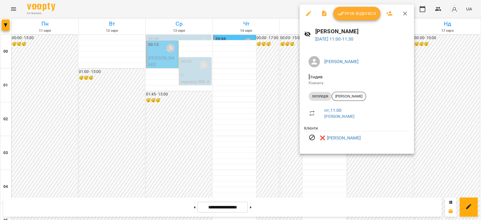
click at [291, 101] on div at bounding box center [240, 110] width 481 height 220
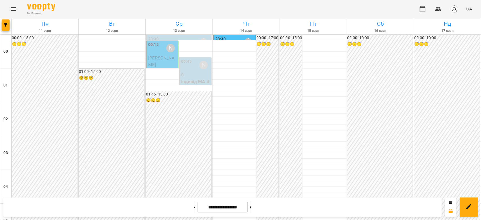
scroll to position [620, 0]
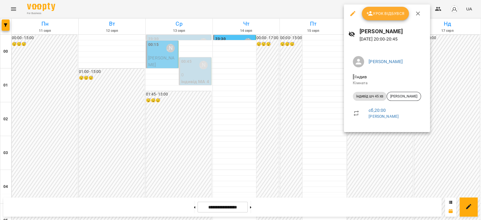
click at [338, 102] on div at bounding box center [240, 110] width 481 height 220
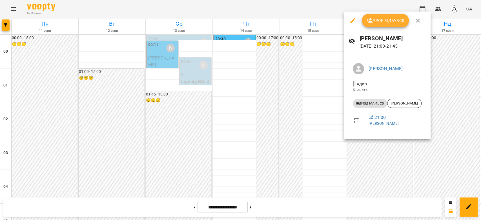
click at [332, 107] on div at bounding box center [240, 110] width 481 height 220
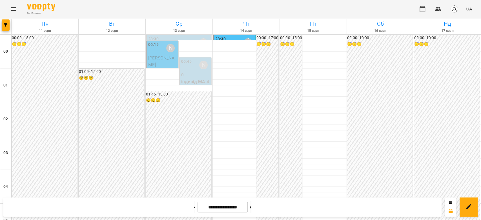
scroll to position [651, 0]
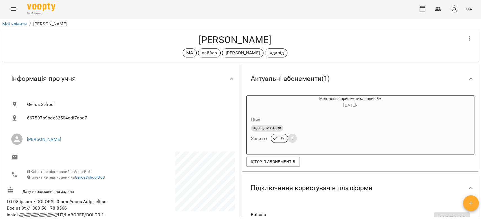
scroll to position [877, 0]
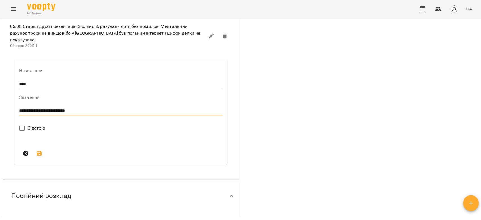
click at [83, 114] on textarea "**********" at bounding box center [119, 110] width 201 height 5
type textarea "**********"
click at [33, 134] on label "З датою" at bounding box center [30, 128] width 29 height 12
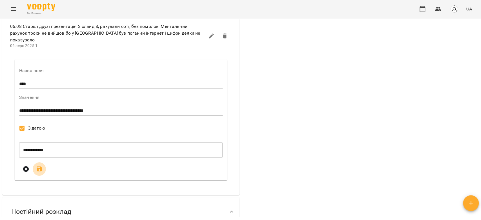
click at [35, 176] on button "submit" at bounding box center [40, 169] width 14 height 14
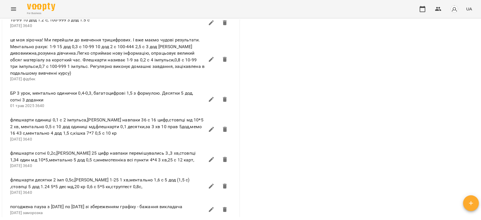
scroll to position [501, 0]
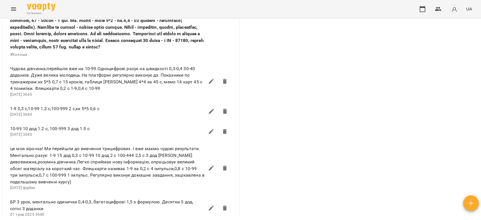
click at [14, 12] on icon "Menu" at bounding box center [13, 9] width 7 height 7
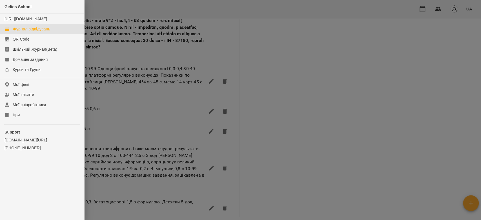
click at [30, 32] on div "Журнал відвідувань" at bounding box center [31, 29] width 37 height 6
